Goal: Information Seeking & Learning: Learn about a topic

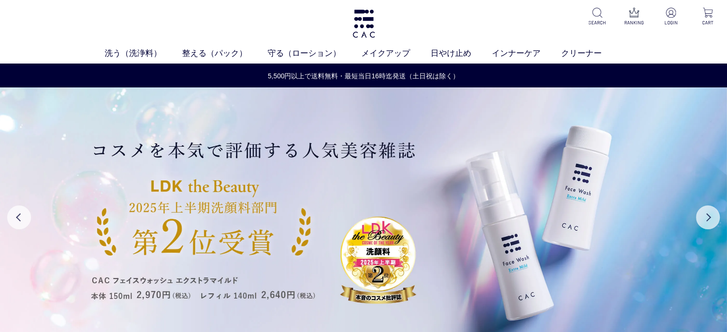
scroll to position [31, 0]
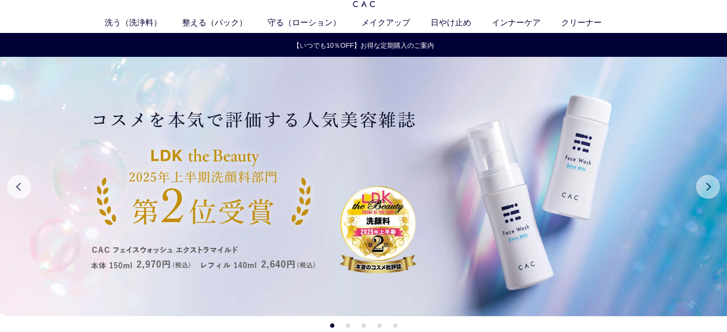
click at [707, 184] on button "Next" at bounding box center [708, 187] width 24 height 24
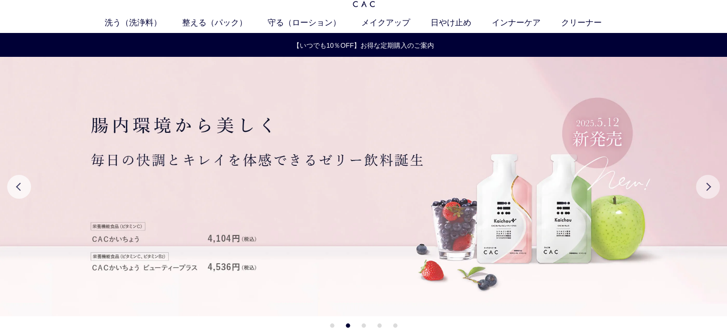
click at [707, 184] on button "Next" at bounding box center [708, 187] width 24 height 24
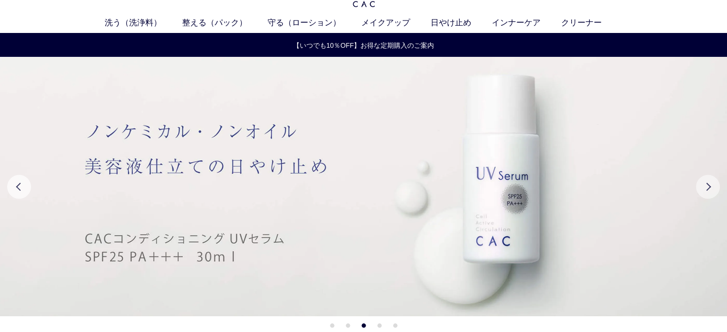
click at [707, 184] on button "Next" at bounding box center [708, 187] width 24 height 24
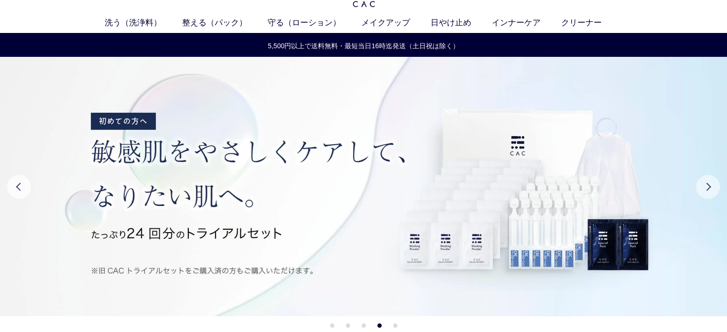
click at [707, 184] on button "Next" at bounding box center [708, 187] width 24 height 24
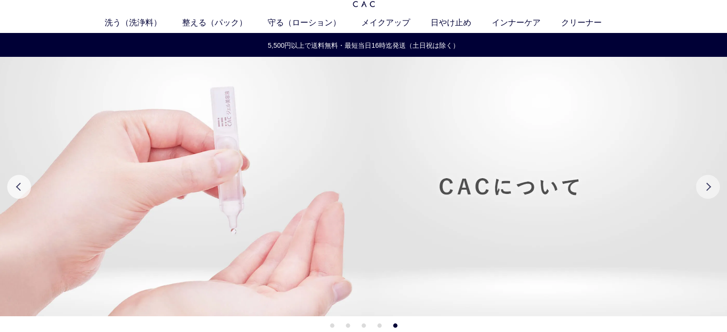
click at [707, 184] on button "Next" at bounding box center [708, 187] width 24 height 24
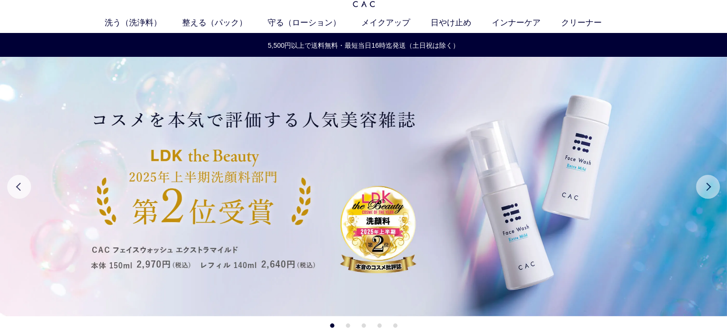
click at [707, 184] on button "Next" at bounding box center [708, 187] width 24 height 24
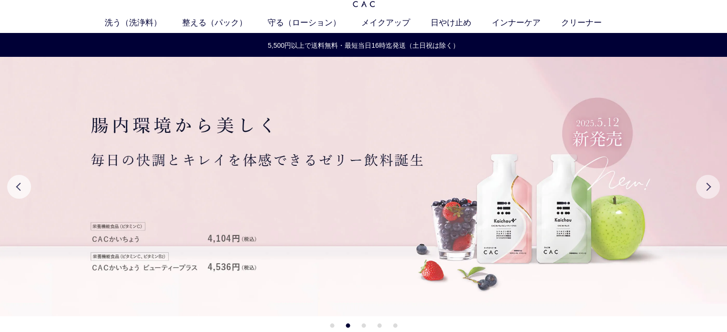
click at [707, 184] on button "Next" at bounding box center [708, 187] width 24 height 24
click at [18, 187] on button "Previous" at bounding box center [19, 187] width 24 height 24
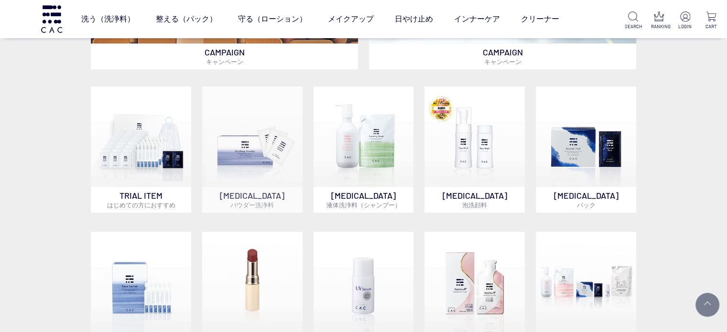
scroll to position [372, 0]
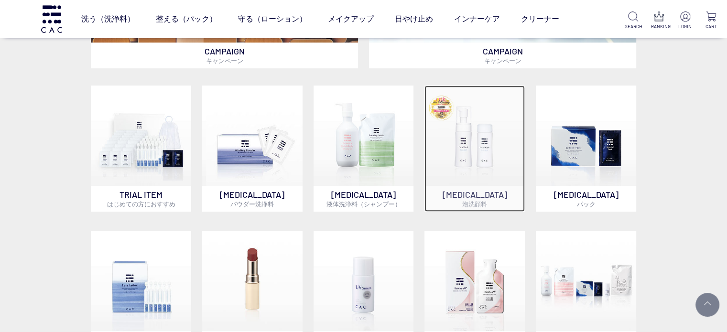
click at [444, 171] on img at bounding box center [474, 136] width 100 height 100
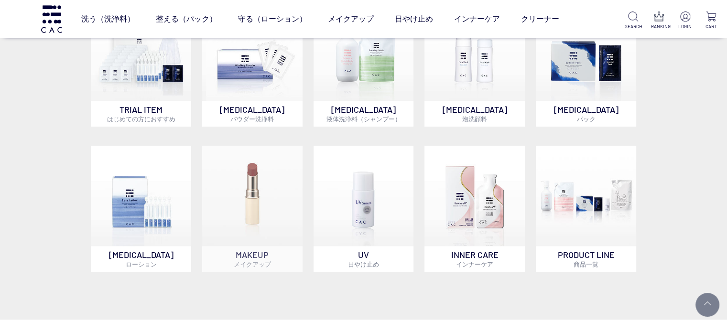
scroll to position [457, 0]
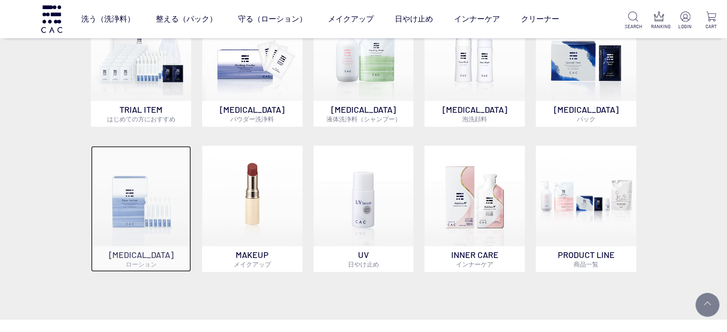
click at [178, 232] on img at bounding box center [141, 196] width 100 height 100
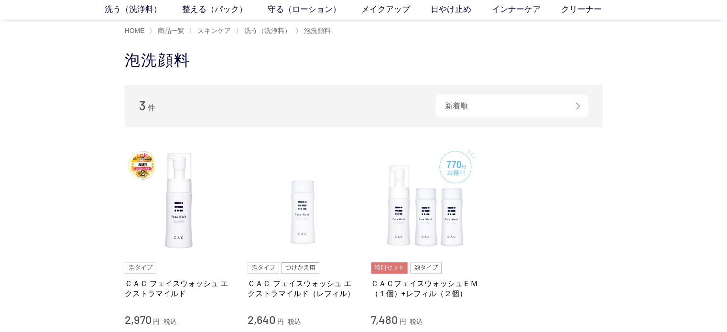
scroll to position [42, 0]
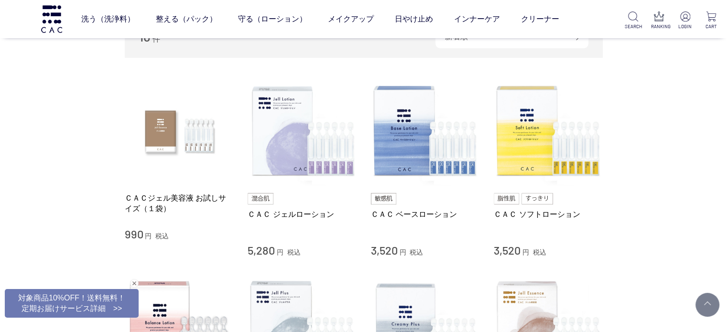
scroll to position [161, 0]
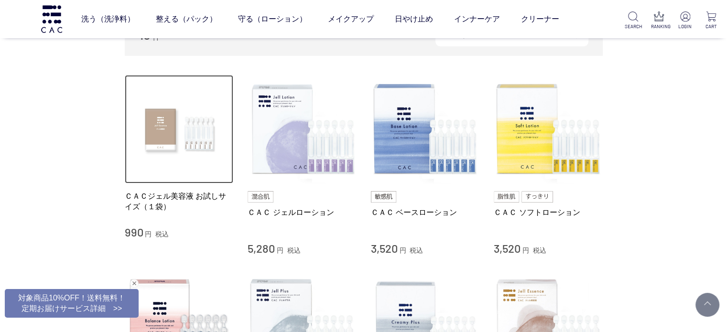
click at [190, 130] on img at bounding box center [179, 129] width 109 height 109
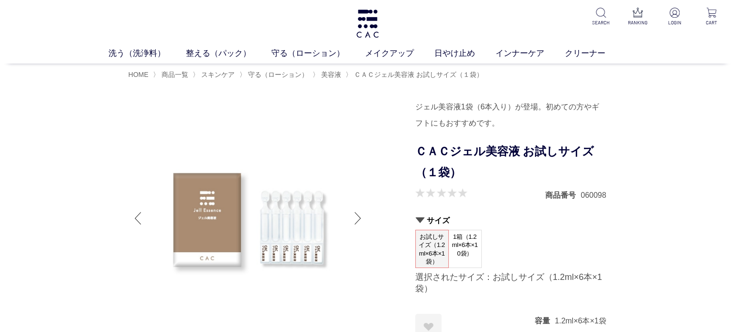
scroll to position [22, 0]
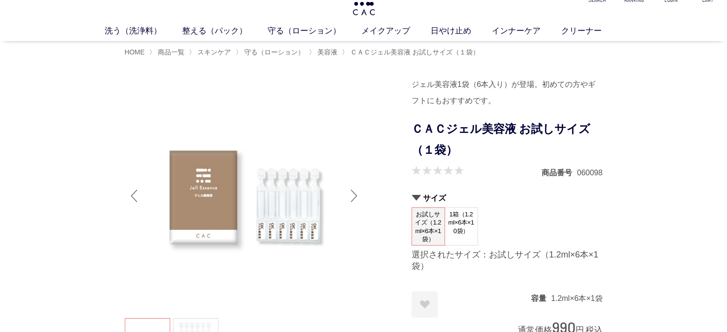
click at [350, 196] on div "Next slide" at bounding box center [354, 196] width 19 height 38
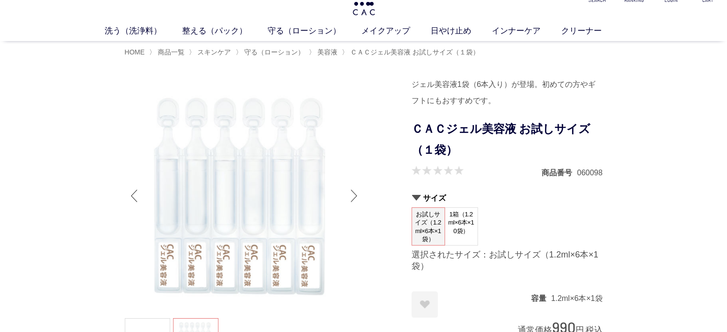
click at [350, 195] on div "Next slide" at bounding box center [354, 196] width 19 height 38
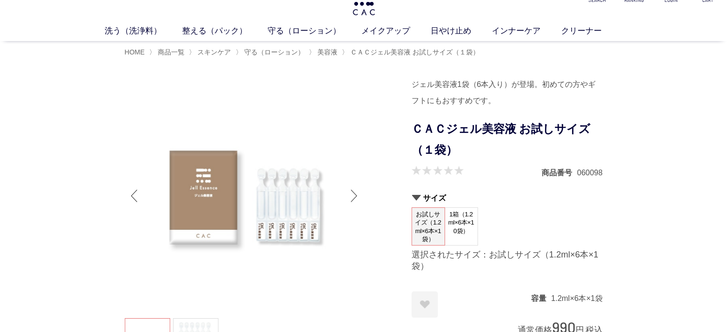
click at [350, 195] on div "Next slide" at bounding box center [354, 196] width 19 height 38
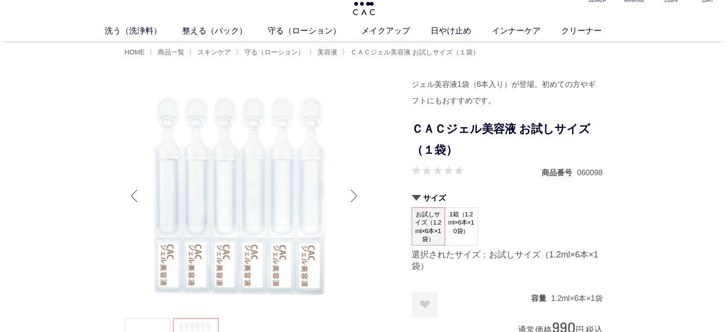
click at [353, 194] on div "Next slide" at bounding box center [354, 196] width 19 height 38
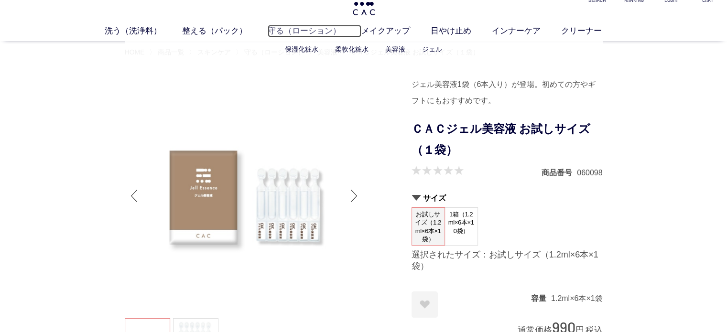
click at [285, 36] on link "守る（ローション）" at bounding box center [315, 31] width 94 height 12
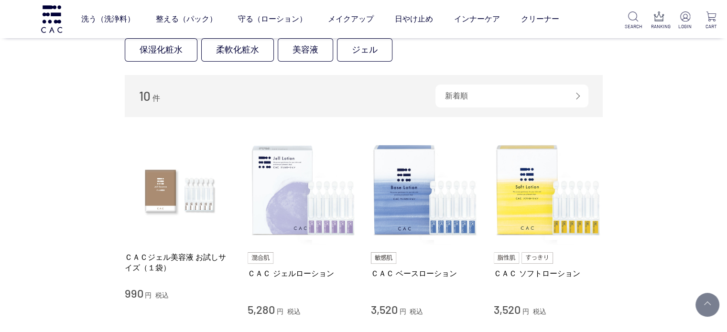
scroll to position [100, 0]
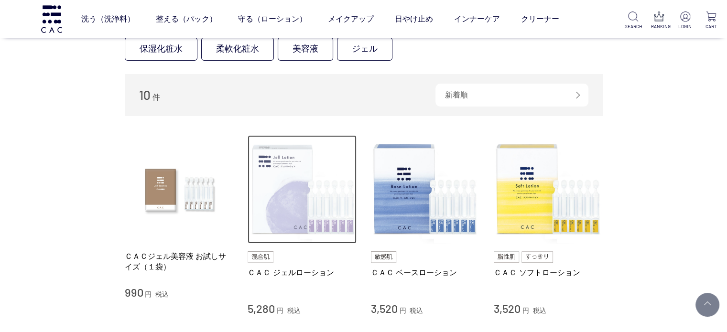
click at [260, 222] on img at bounding box center [302, 189] width 109 height 109
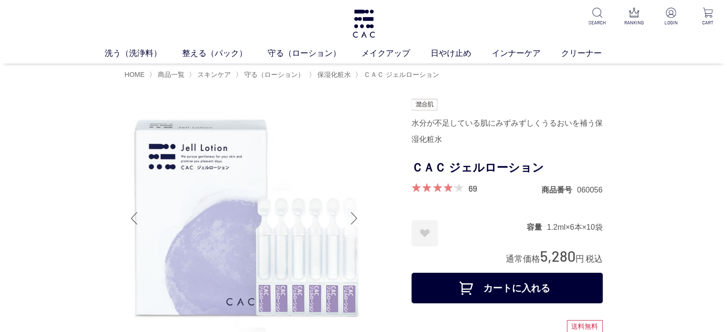
click at [350, 213] on div "Next slide" at bounding box center [354, 218] width 19 height 38
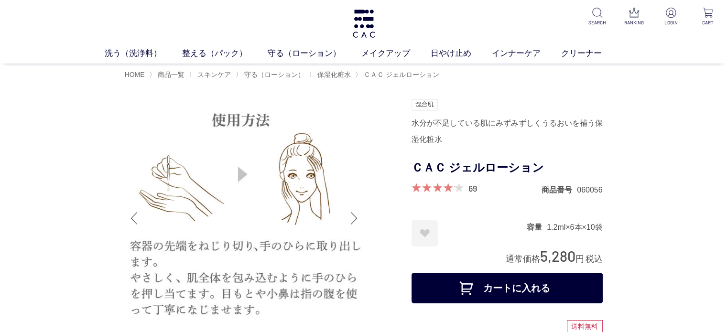
click at [350, 213] on div "Next slide" at bounding box center [354, 218] width 19 height 38
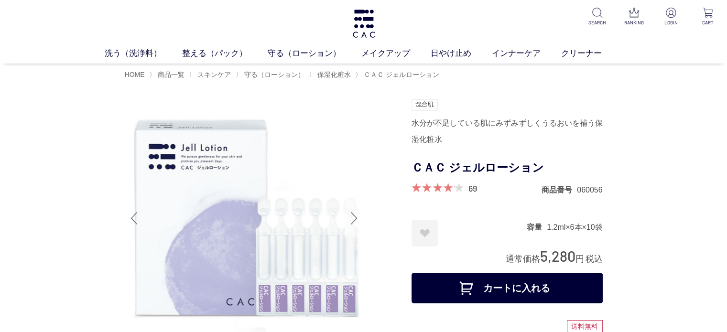
click at [350, 213] on div "Next slide" at bounding box center [354, 218] width 19 height 38
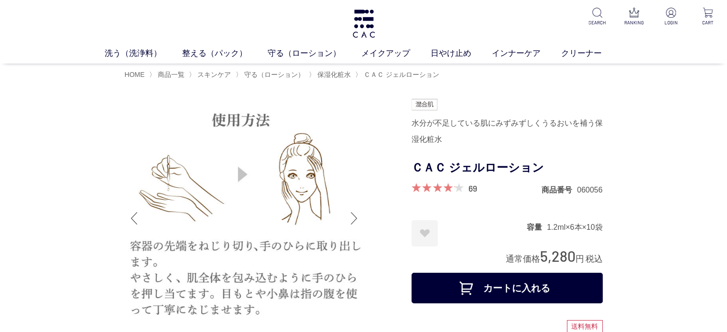
click at [350, 213] on div "Next slide" at bounding box center [354, 218] width 19 height 38
click at [353, 216] on div "Next slide" at bounding box center [354, 218] width 19 height 38
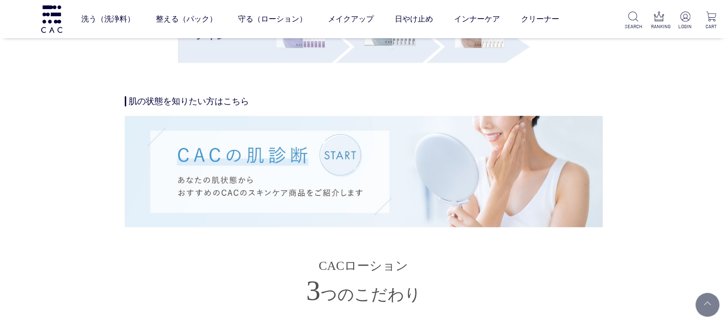
scroll to position [2078, 0]
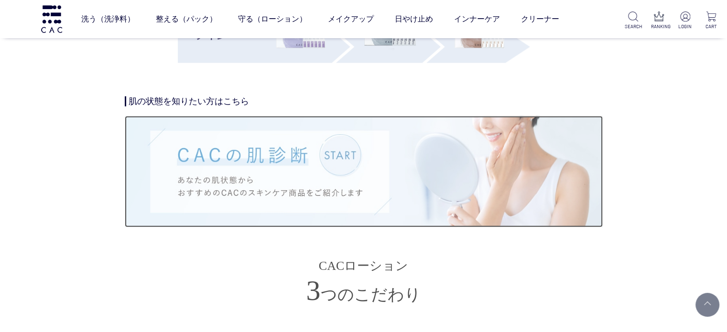
click at [444, 165] on img at bounding box center [364, 171] width 478 height 111
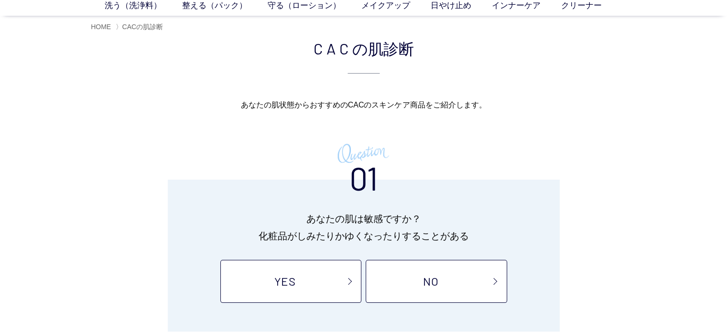
scroll to position [49, 0]
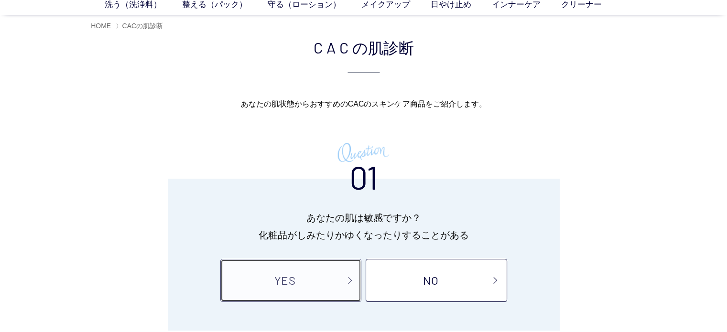
click at [326, 285] on link "YES" at bounding box center [290, 280] width 141 height 43
click at [314, 276] on link "YES" at bounding box center [290, 280] width 141 height 43
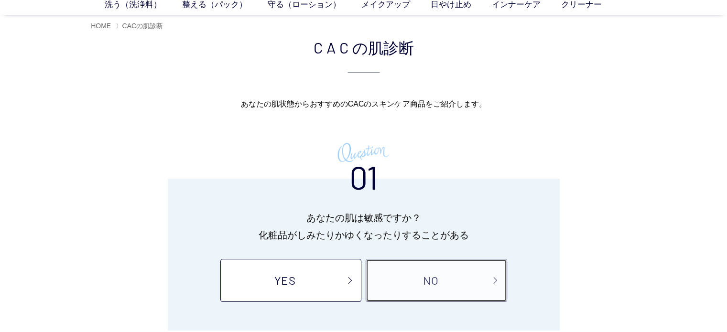
click at [412, 277] on link "NO" at bounding box center [436, 280] width 141 height 43
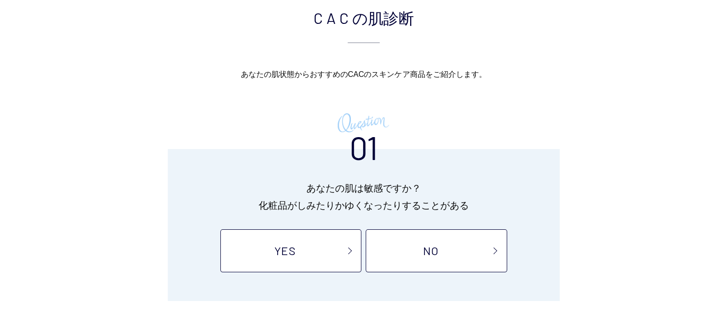
scroll to position [82, 0]
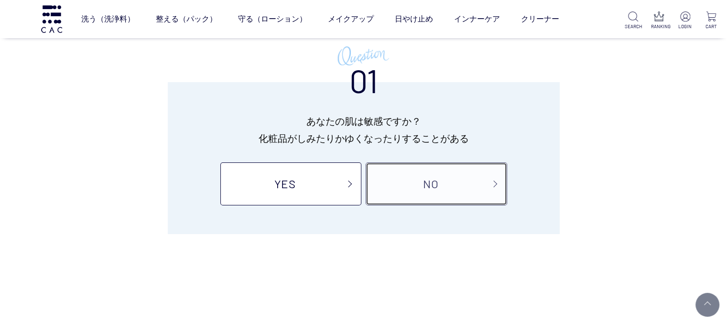
click at [389, 175] on link "NO" at bounding box center [436, 184] width 141 height 43
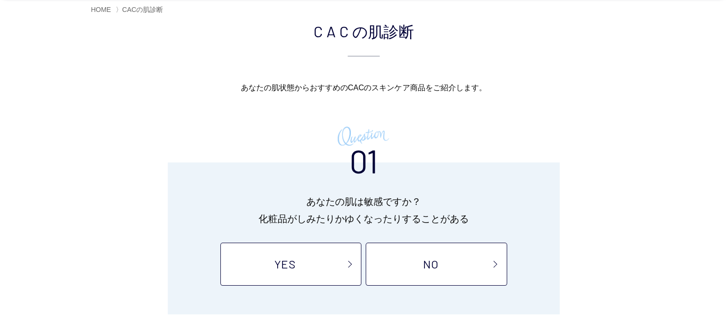
scroll to position [65, 0]
click at [411, 259] on link "NO" at bounding box center [436, 264] width 141 height 43
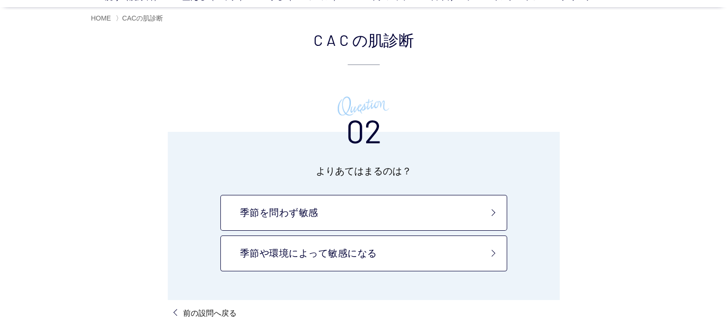
scroll to position [58, 0]
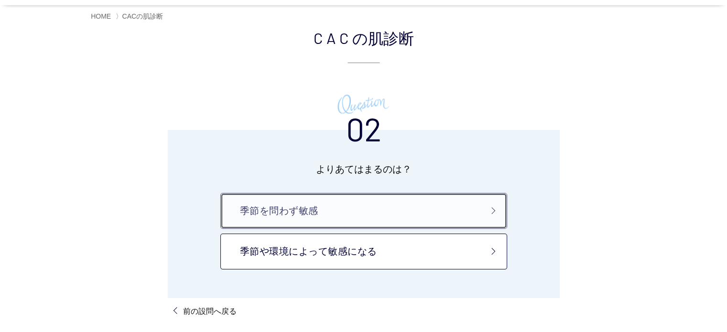
click at [377, 213] on link "季節を問わず敏感" at bounding box center [363, 211] width 287 height 36
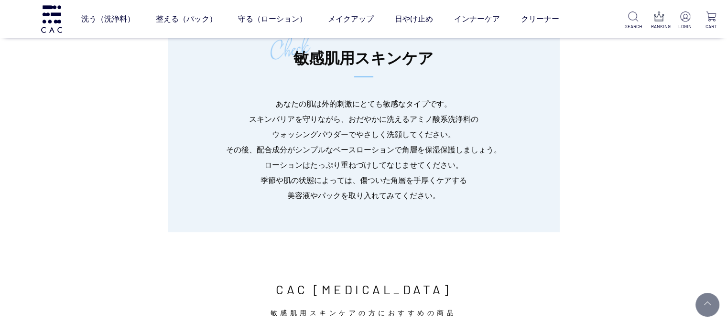
scroll to position [153, 0]
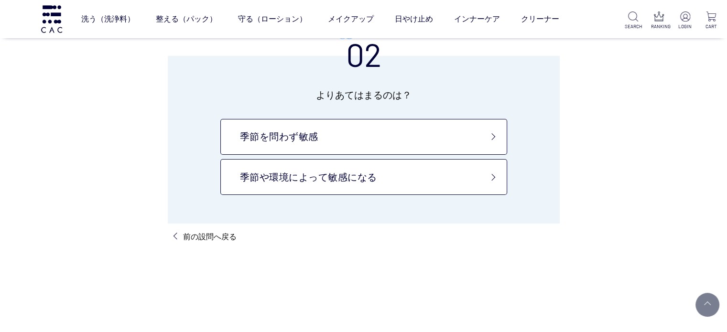
scroll to position [69, 0]
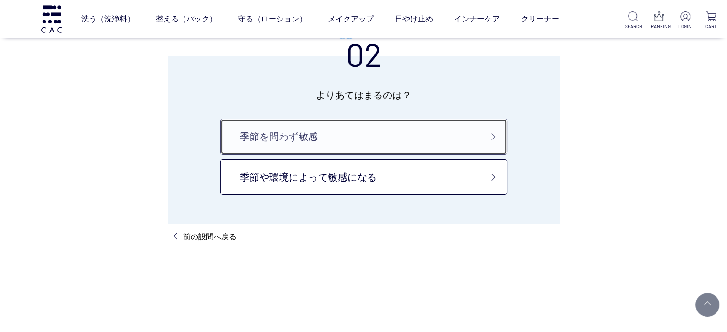
click at [444, 136] on link "季節を問わず敏感" at bounding box center [363, 137] width 287 height 36
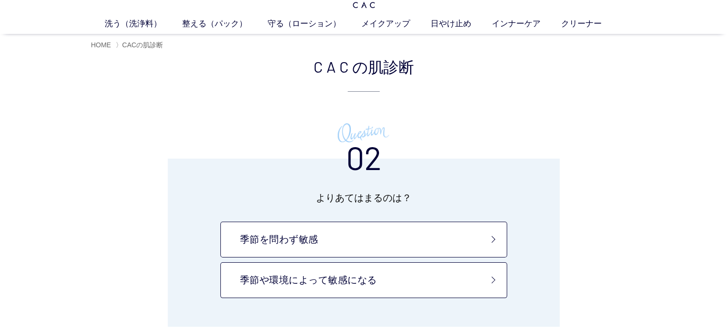
scroll to position [31, 0]
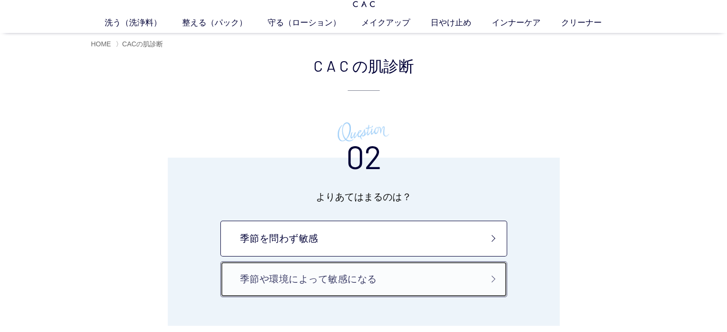
click at [426, 285] on link "季節や環境によって敏感になる" at bounding box center [363, 279] width 287 height 36
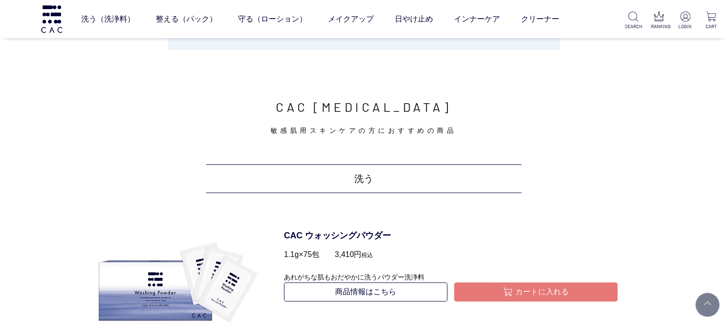
scroll to position [353, 0]
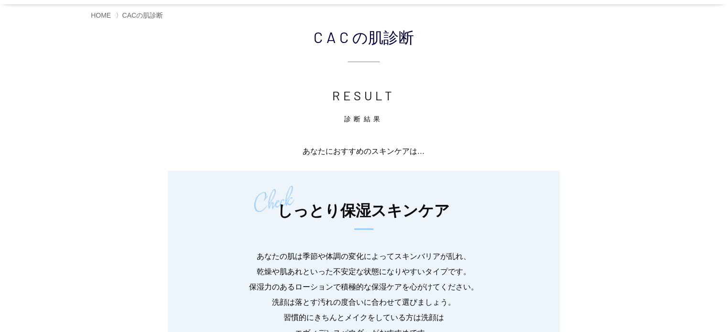
scroll to position [60, 0]
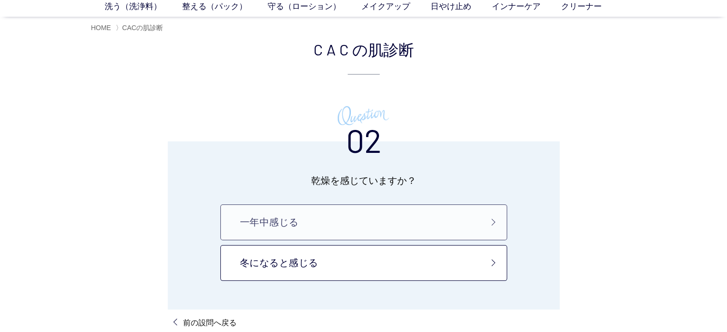
scroll to position [48, 0]
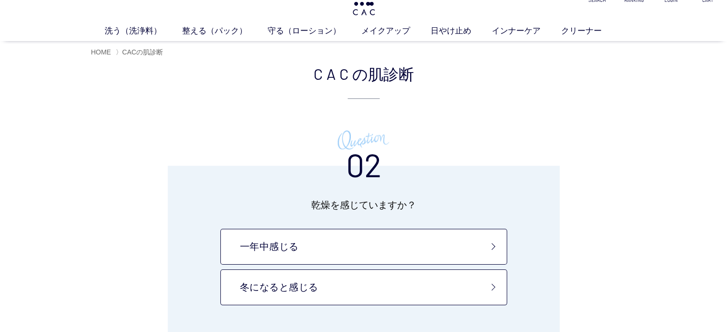
scroll to position [23, 0]
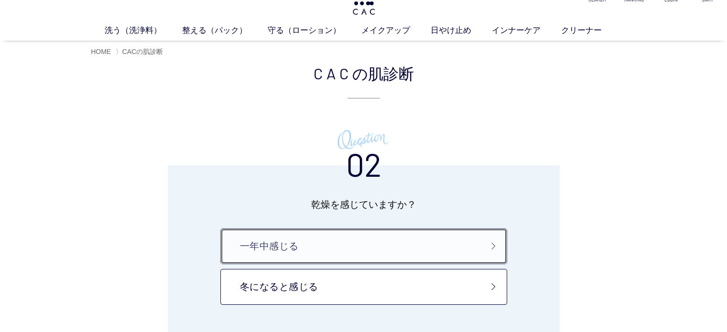
click at [412, 245] on link "一年中感じる" at bounding box center [363, 246] width 287 height 36
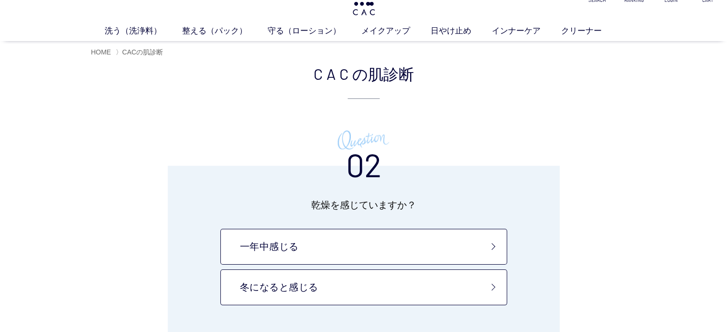
scroll to position [23, 0]
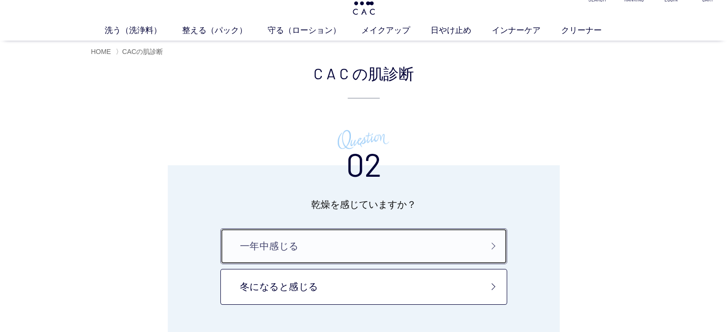
click at [436, 241] on link "一年中感じる" at bounding box center [363, 246] width 287 height 36
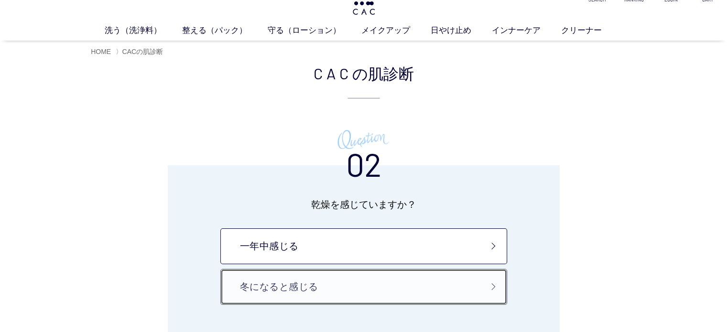
click at [363, 292] on link "冬になると感じる" at bounding box center [363, 287] width 287 height 36
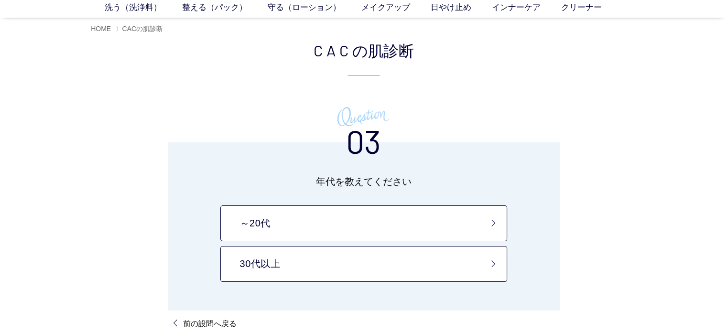
scroll to position [46, 0]
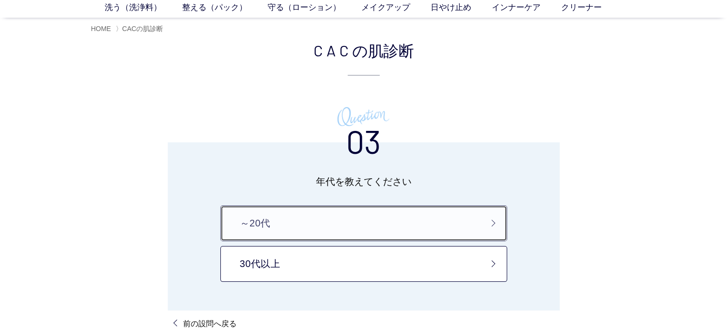
click at [401, 233] on link "～20代" at bounding box center [363, 224] width 287 height 36
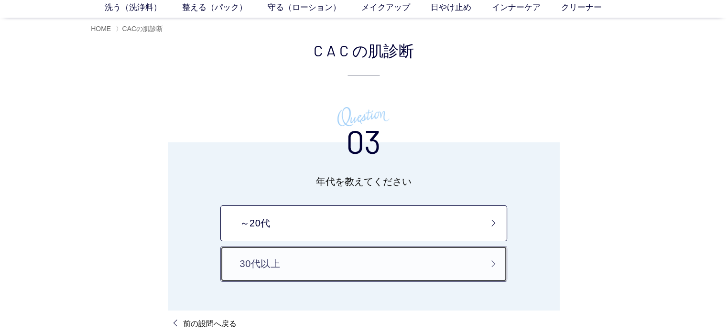
click at [390, 266] on link "30代以上" at bounding box center [363, 264] width 287 height 36
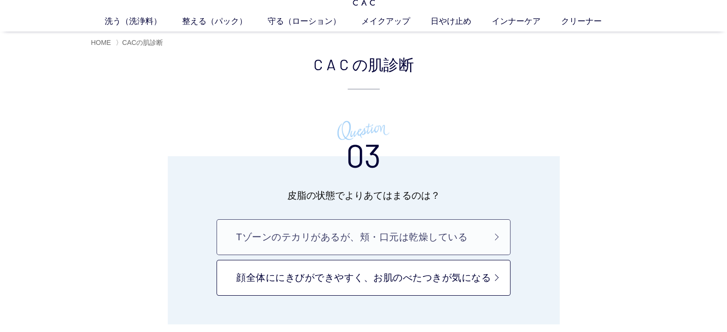
scroll to position [36, 0]
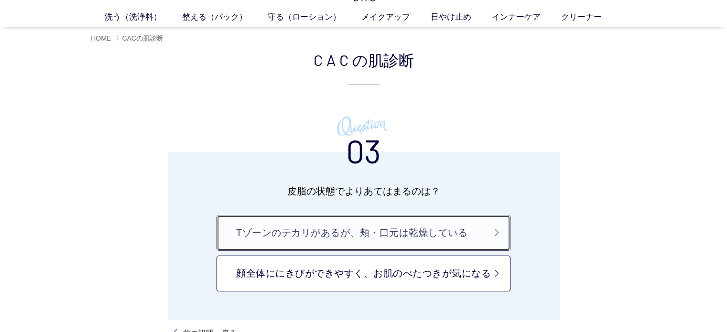
click at [444, 225] on link "Tゾーンのテカリがあるが、頬・口元は乾燥している" at bounding box center [364, 233] width 294 height 36
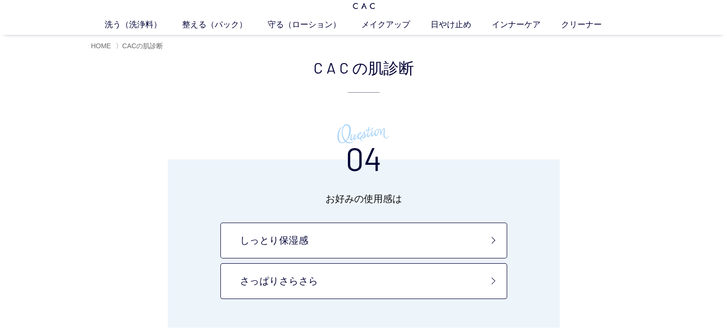
scroll to position [31, 0]
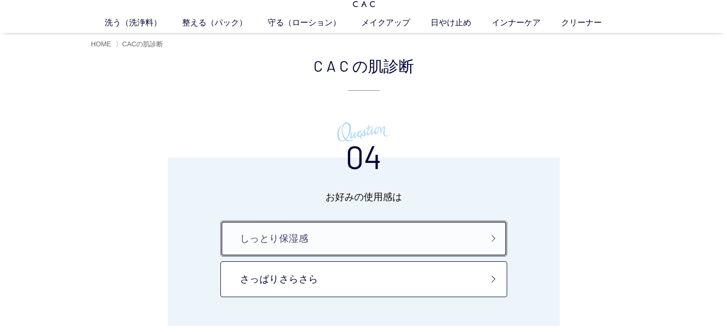
click at [433, 239] on link "しっとり保湿感" at bounding box center [363, 239] width 287 height 36
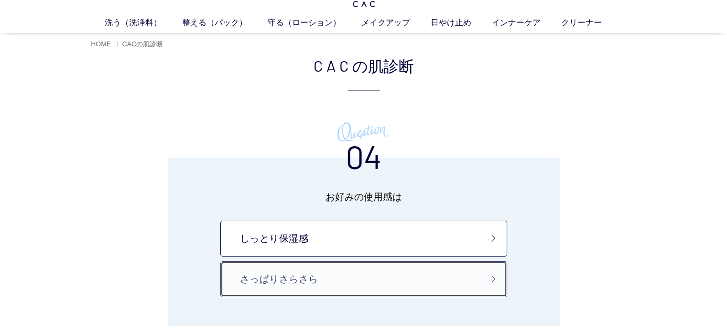
click at [405, 290] on link "さっぱりさらさら" at bounding box center [363, 279] width 287 height 36
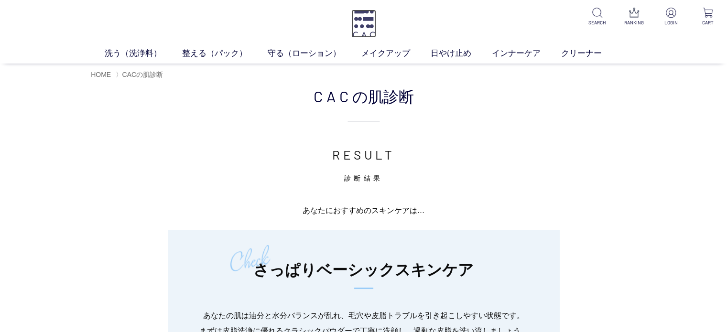
click at [356, 13] on img at bounding box center [363, 24] width 25 height 28
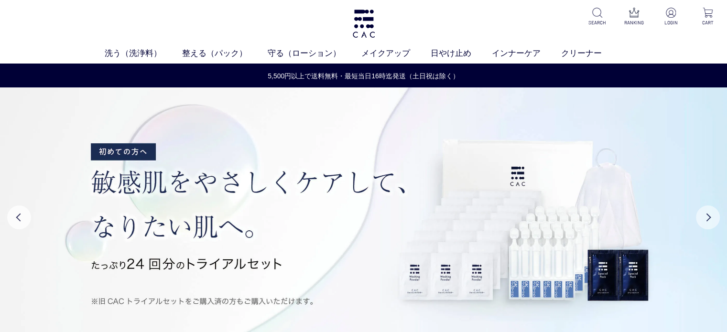
click at [708, 218] on button "Next" at bounding box center [708, 218] width 24 height 24
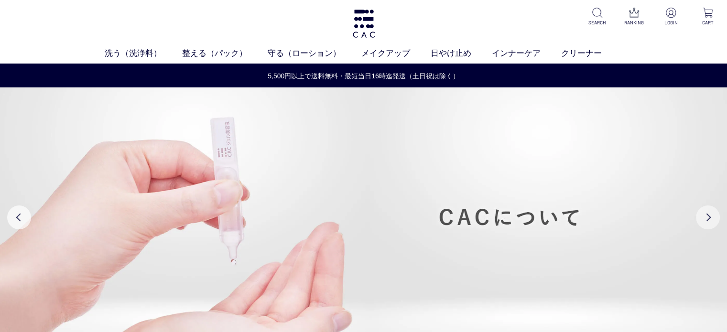
click at [703, 209] on button "Next" at bounding box center [708, 218] width 24 height 24
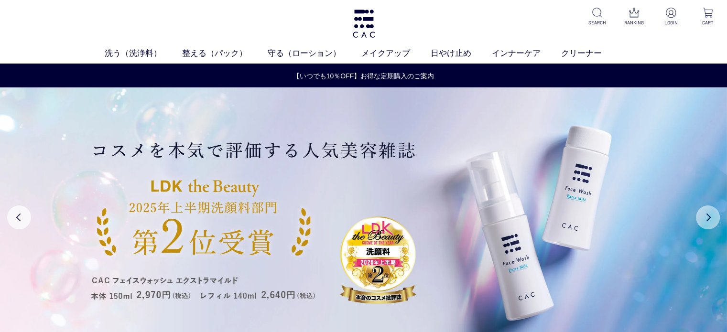
click at [707, 216] on button "Next" at bounding box center [708, 218] width 24 height 24
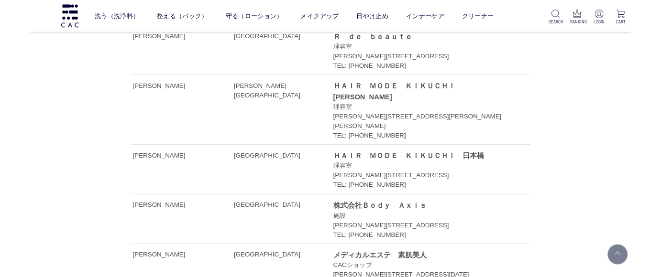
scroll to position [4569, 0]
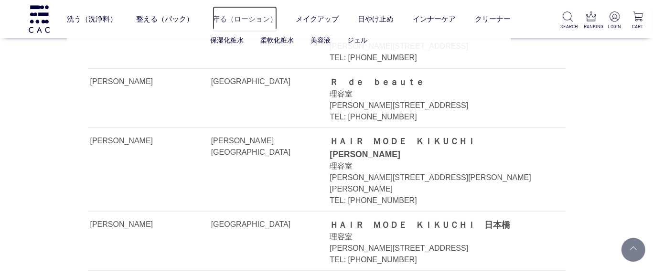
click at [240, 16] on link "守る（ローション）" at bounding box center [245, 19] width 65 height 26
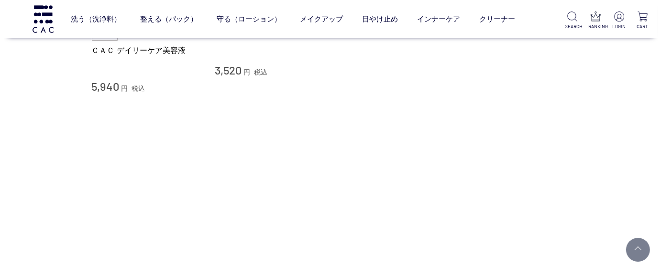
scroll to position [720, 0]
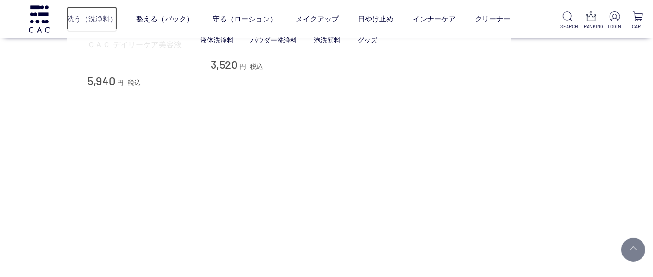
click at [98, 17] on link "洗う（洗浄料）" at bounding box center [92, 19] width 50 height 26
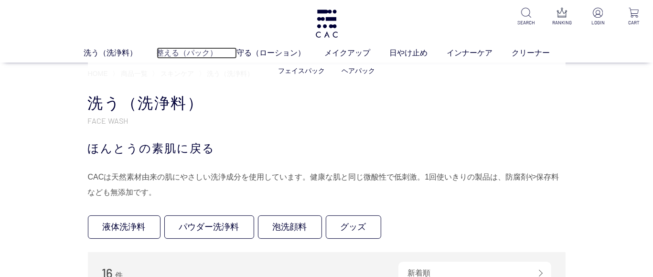
click at [189, 49] on link "整える（パック）" at bounding box center [197, 52] width 80 height 11
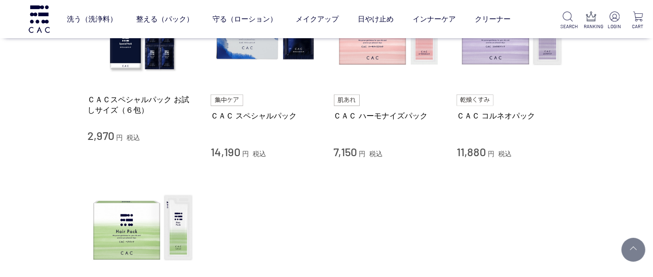
scroll to position [188, 0]
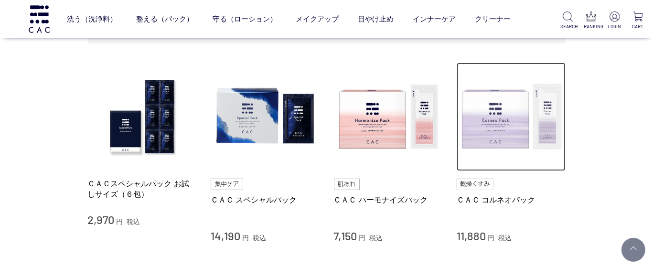
click at [515, 98] on img at bounding box center [511, 117] width 109 height 109
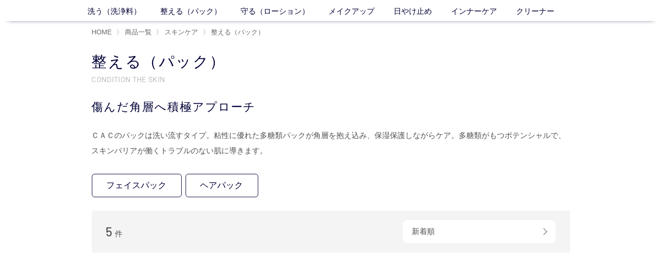
scroll to position [38, 0]
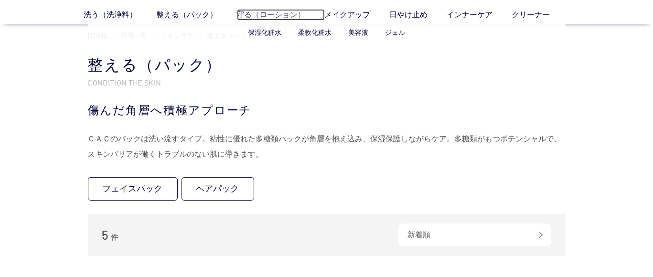
click at [268, 14] on link "守る（ローション）" at bounding box center [281, 14] width 88 height 11
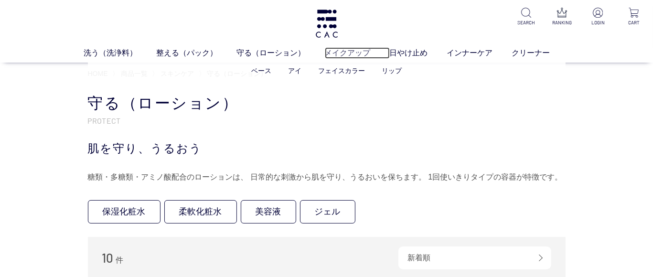
click at [345, 51] on link "メイクアップ" at bounding box center [357, 52] width 65 height 11
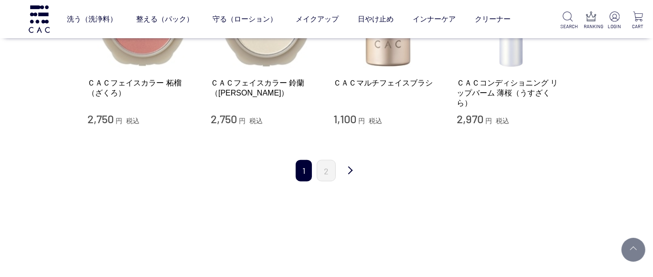
scroll to position [1024, 0]
click at [326, 168] on link "2" at bounding box center [326, 170] width 19 height 22
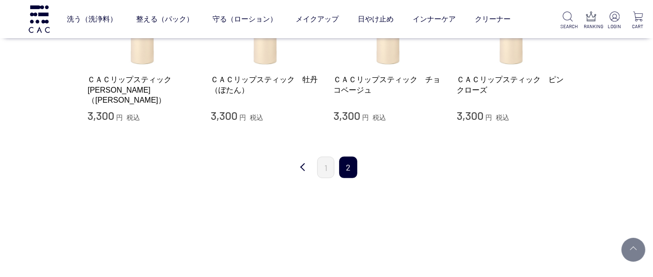
scroll to position [294, 0]
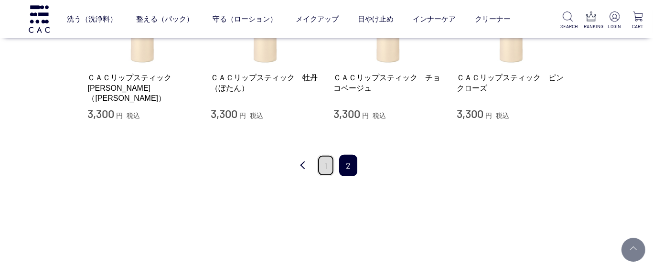
click at [325, 161] on link "1" at bounding box center [325, 166] width 17 height 22
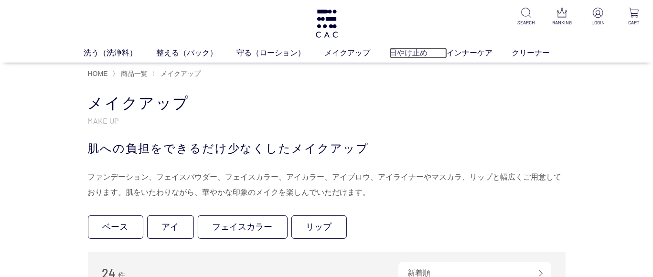
click at [401, 52] on link "日やけ止め" at bounding box center [418, 52] width 57 height 11
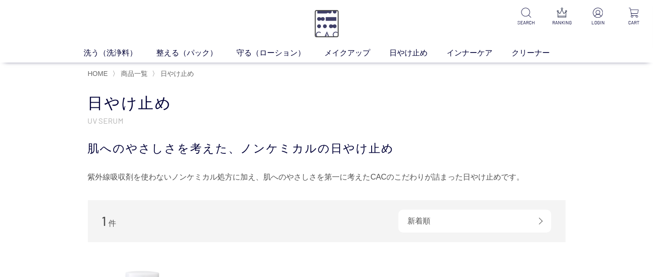
click at [325, 19] on img at bounding box center [326, 24] width 25 height 28
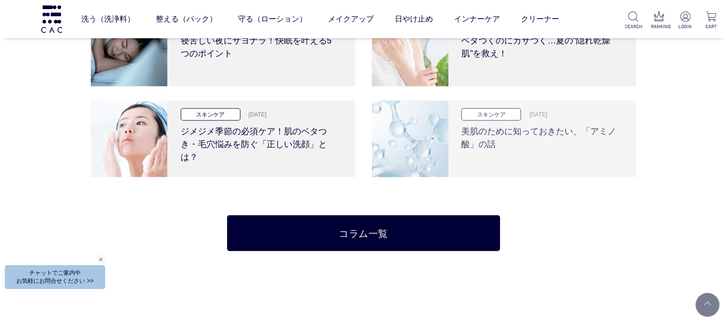
scroll to position [1951, 0]
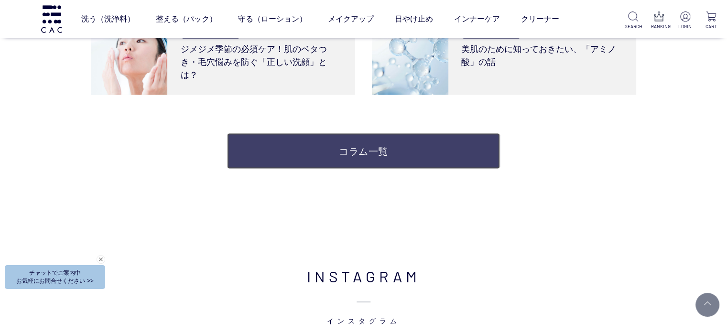
click at [447, 147] on link "コラム一覧" at bounding box center [363, 151] width 272 height 36
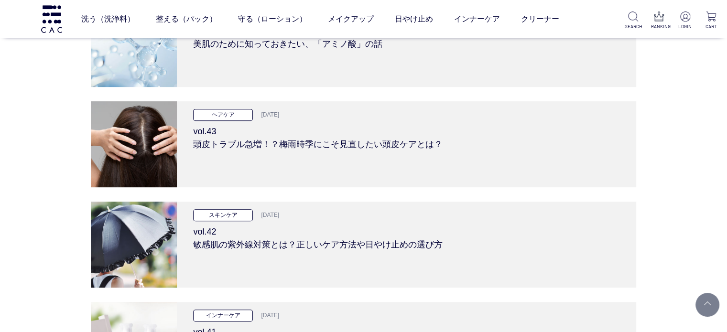
scroll to position [457, 0]
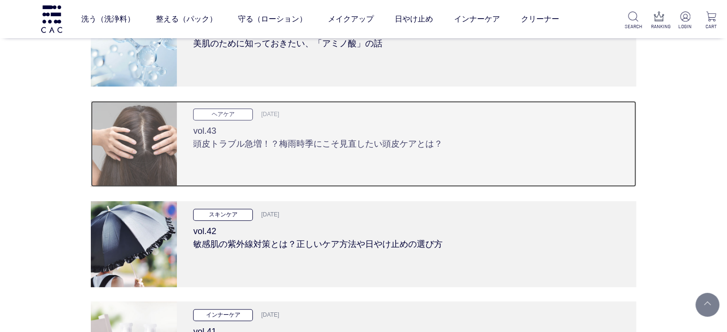
click at [371, 160] on div "ヘアケア [DATE] vol.43 頭皮トラブル急増！？梅雨時季にこそ見直したい頭皮ケアとは？" at bounding box center [406, 144] width 459 height 86
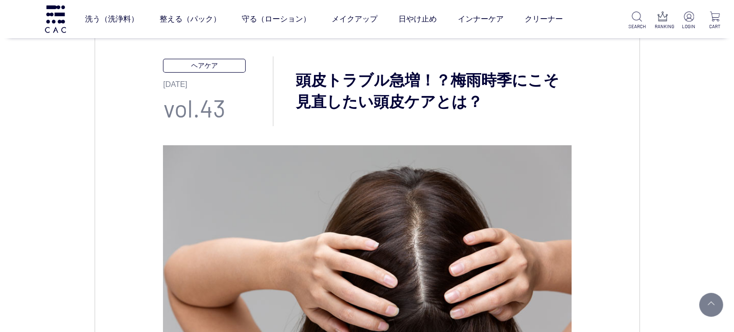
scroll to position [92, 0]
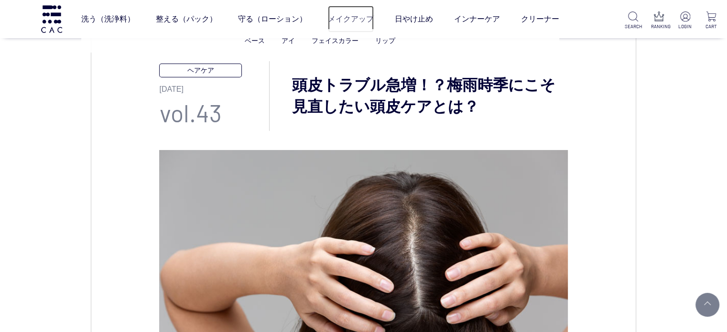
click at [352, 25] on link "メイクアップ" at bounding box center [351, 19] width 46 height 27
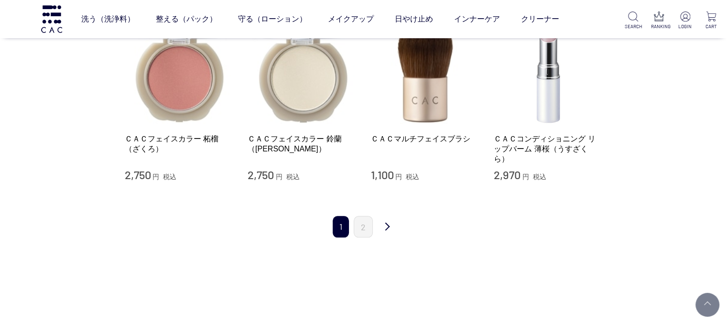
scroll to position [967, 0]
click at [359, 223] on link "2" at bounding box center [363, 227] width 19 height 22
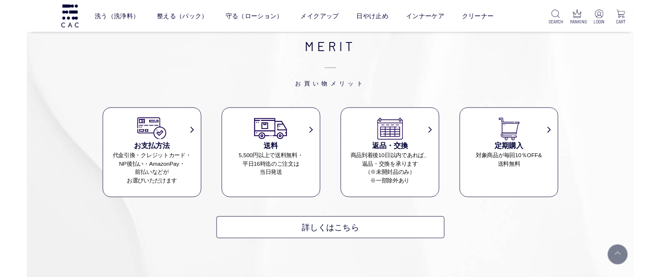
scroll to position [596, 0]
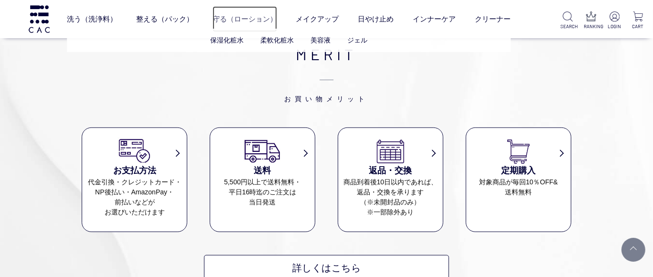
click at [241, 19] on link "守る（ローション）" at bounding box center [245, 19] width 65 height 26
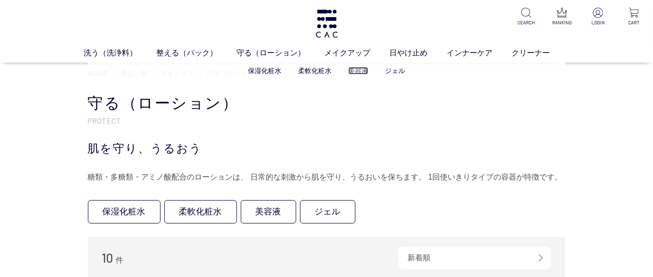
click at [358, 71] on link "美容液" at bounding box center [358, 71] width 20 height 8
